Goal: Task Accomplishment & Management: Manage account settings

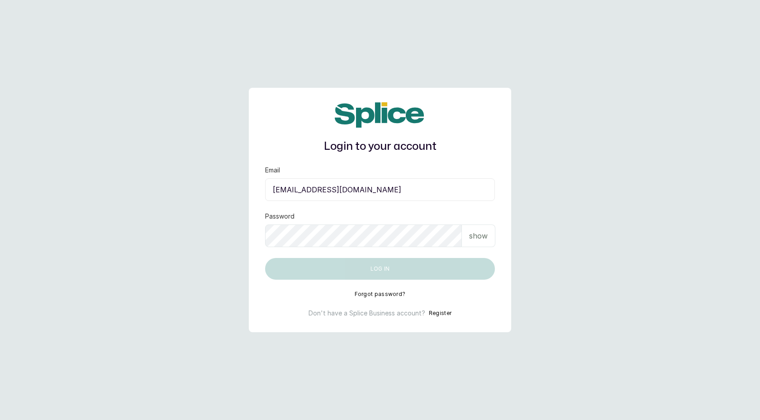
type input "[EMAIL_ADDRESS][DOMAIN_NAME]"
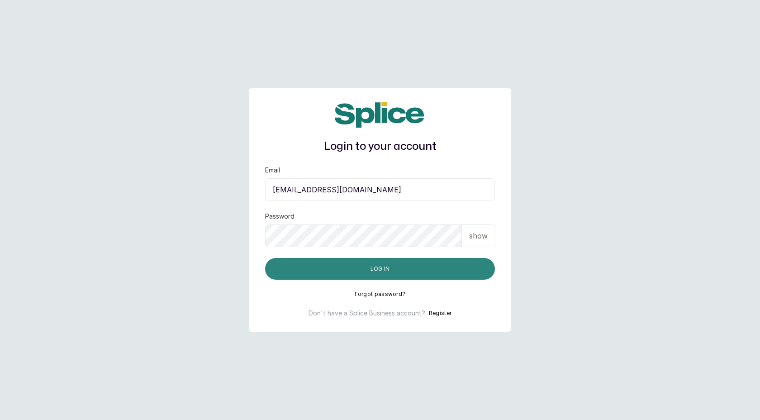
click at [383, 271] on button "Log in" at bounding box center [380, 269] width 230 height 22
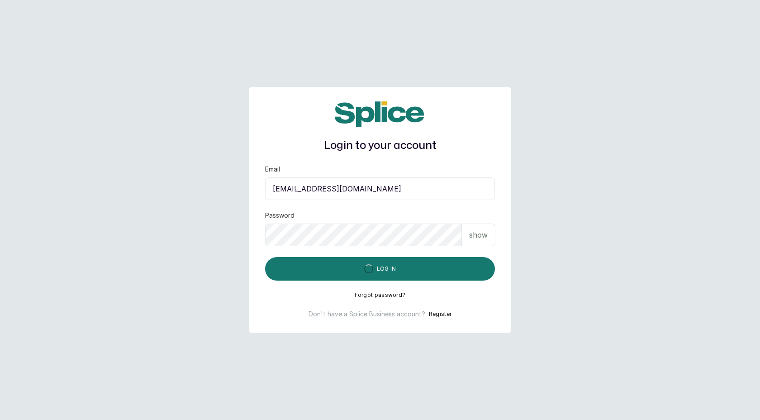
click at [601, 137] on main "Login to your account Email spapamperingathome@gmail.com Password show Log in F…" at bounding box center [380, 210] width 760 height 420
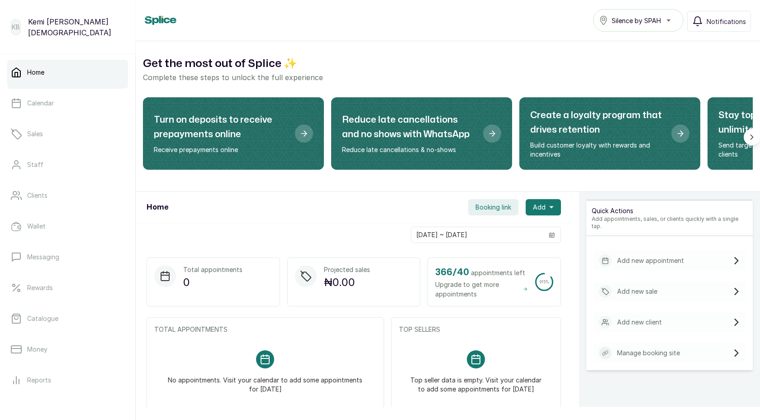
click at [487, 209] on span "Booking link" at bounding box center [493, 207] width 36 height 9
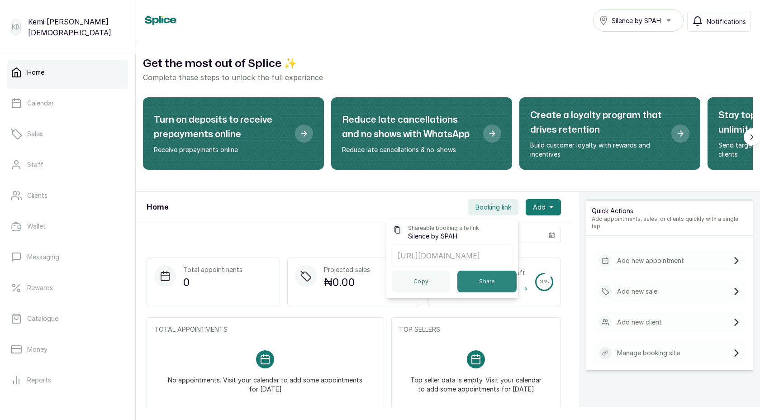
click at [486, 292] on button "Share" at bounding box center [486, 281] width 59 height 22
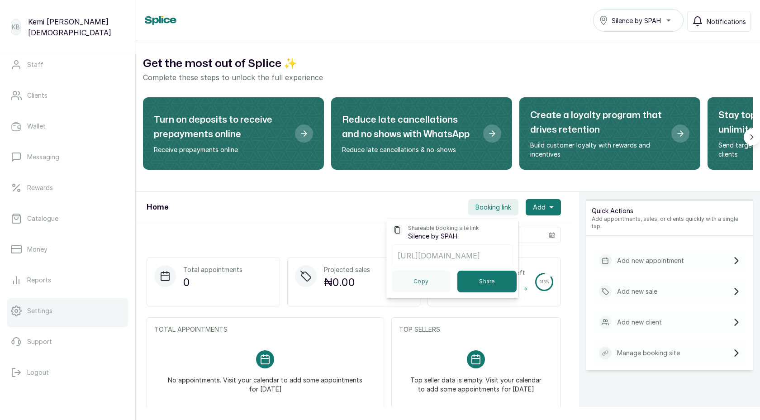
click at [47, 307] on p "Settings" at bounding box center [39, 310] width 25 height 9
